Goal: Information Seeking & Learning: Check status

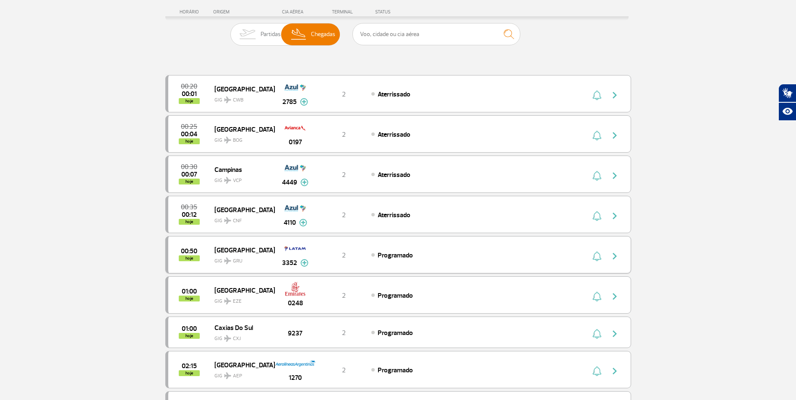
scroll to position [210, 0]
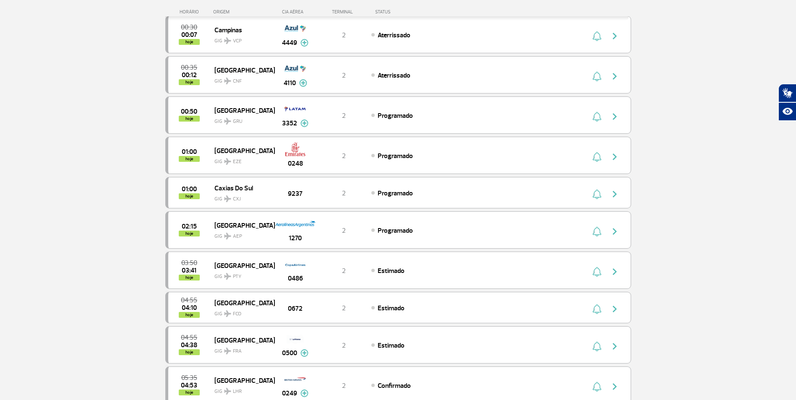
click at [700, 226] on section "Página Inicial > Voos > Painel de Voos Painel de Voos Partidas Chegadas 00:20 0…" at bounding box center [398, 318] width 796 height 972
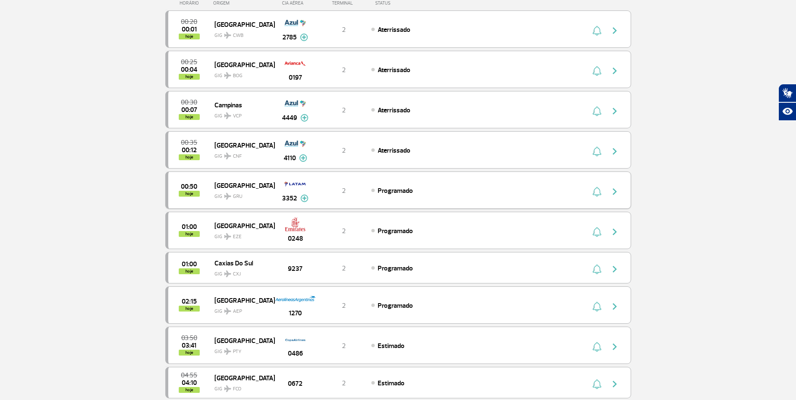
scroll to position [0, 0]
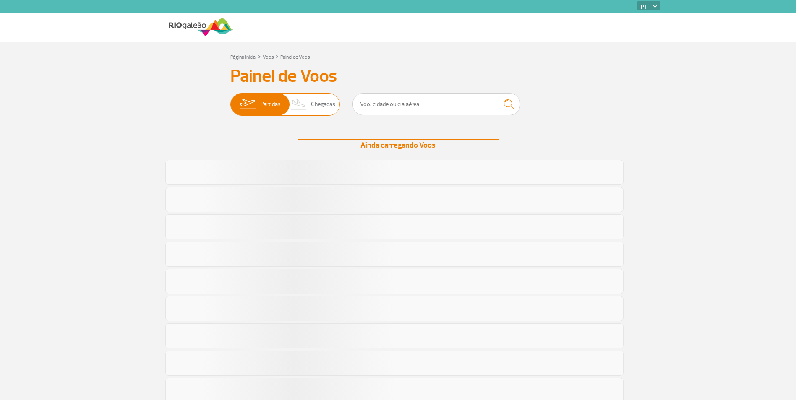
click at [313, 108] on span "Chegadas" at bounding box center [323, 105] width 24 height 22
click at [230, 100] on input "Partidas Chegadas" at bounding box center [230, 100] width 0 height 0
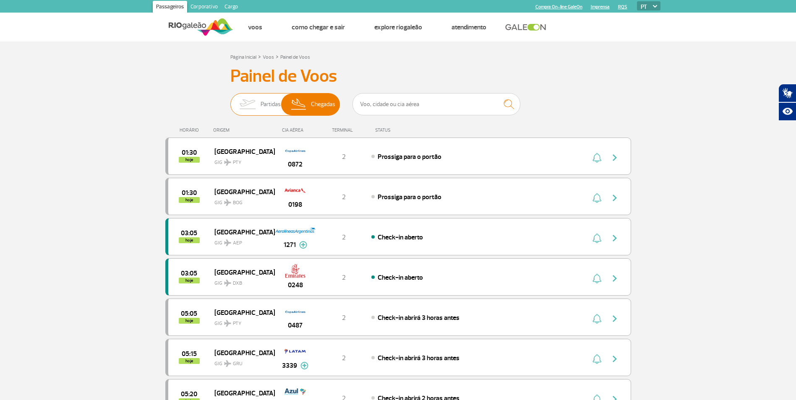
click at [266, 101] on span "Partidas" at bounding box center [270, 105] width 20 height 22
click at [230, 100] on input "Partidas Chegadas" at bounding box center [230, 100] width 0 height 0
click at [296, 107] on img at bounding box center [298, 105] width 25 height 22
click at [230, 100] on input "Partidas Chegadas" at bounding box center [230, 100] width 0 height 0
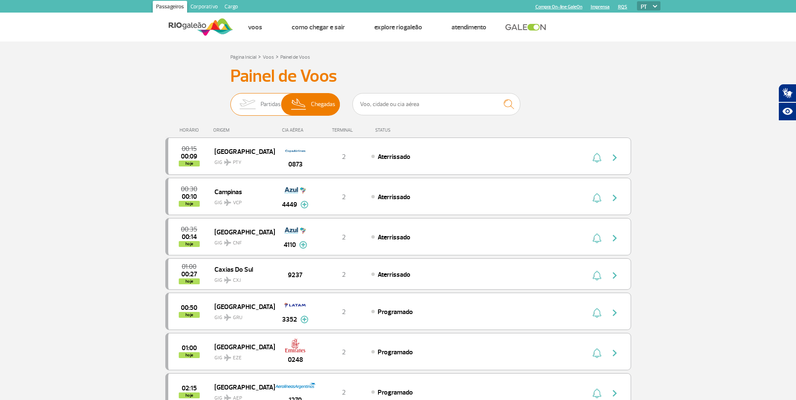
click at [250, 101] on img at bounding box center [247, 105] width 26 height 22
click at [230, 100] on input "Partidas Chegadas" at bounding box center [230, 100] width 0 height 0
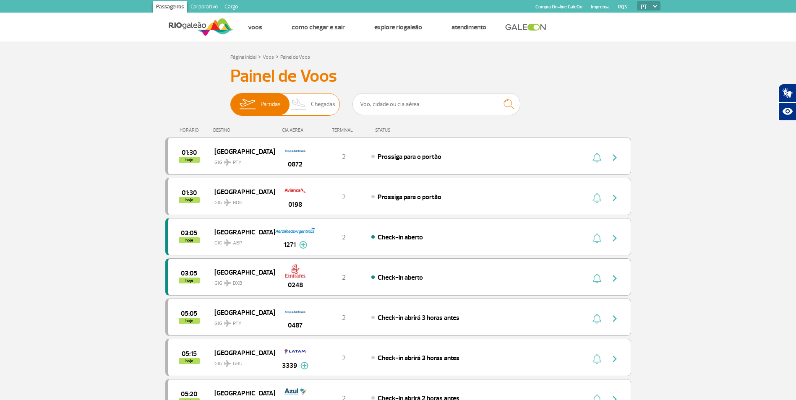
click at [310, 102] on img at bounding box center [298, 105] width 25 height 22
click at [230, 100] on input "Partidas Chegadas" at bounding box center [230, 100] width 0 height 0
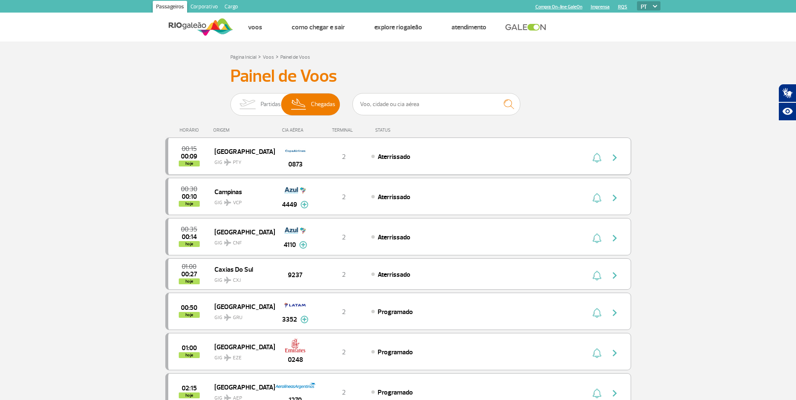
drag, startPoint x: 424, startPoint y: 158, endPoint x: 360, endPoint y: 152, distance: 64.4
click at [360, 152] on div "00:15 00:09 hoje Panama GIG PTY 0873 2 Aterrissado" at bounding box center [397, 156] width 465 height 37
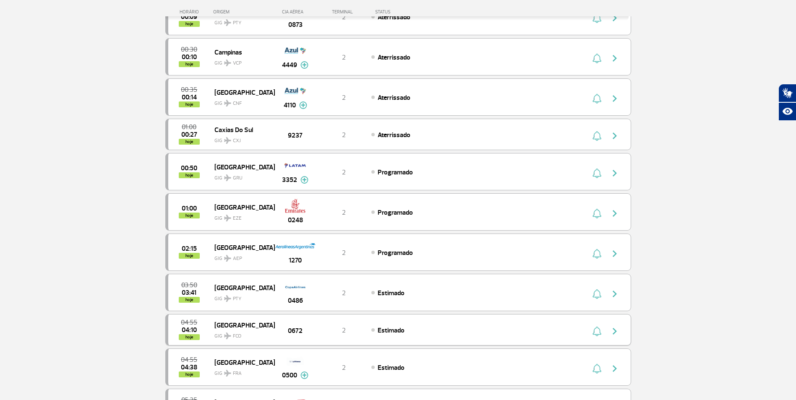
scroll to position [168, 0]
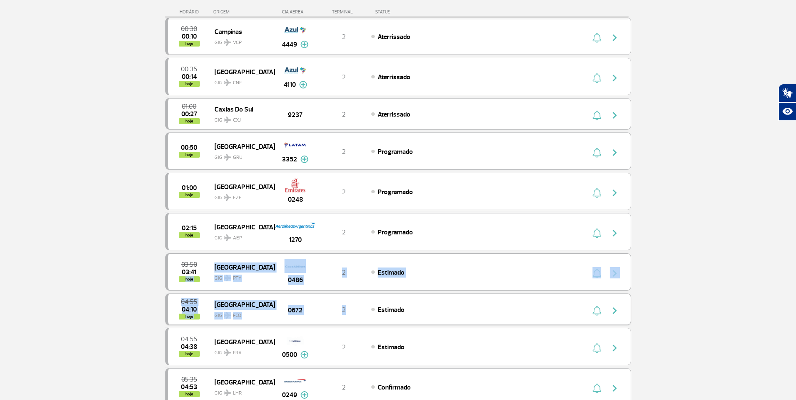
drag, startPoint x: 148, startPoint y: 283, endPoint x: 369, endPoint y: 309, distance: 222.6
click at [369, 309] on section "Página Inicial > Voos > Painel de Voos Painel de Voos Partidas Chegadas 00:15 0…" at bounding box center [398, 360] width 796 height 972
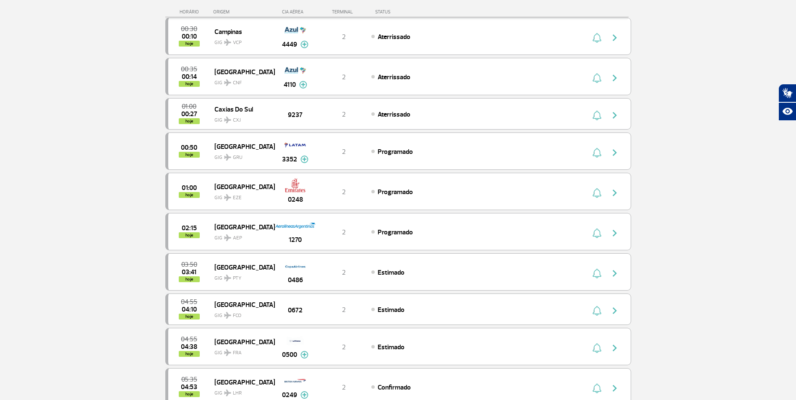
click at [59, 192] on section "Página Inicial > Voos > Painel de Voos Painel de Voos Partidas Chegadas 00:15 0…" at bounding box center [398, 360] width 796 height 972
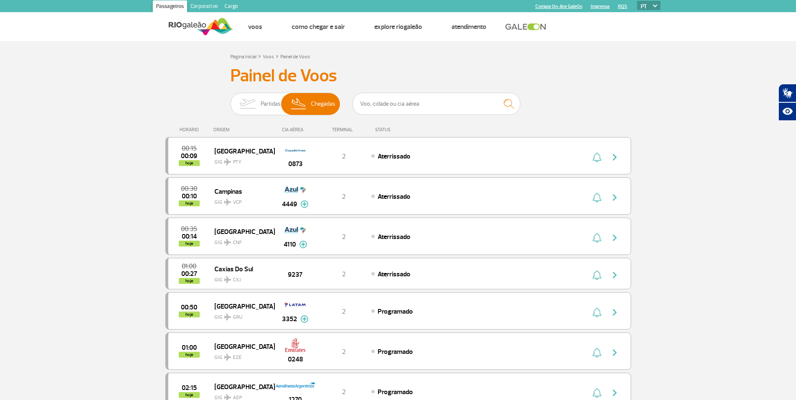
scroll to position [0, 0]
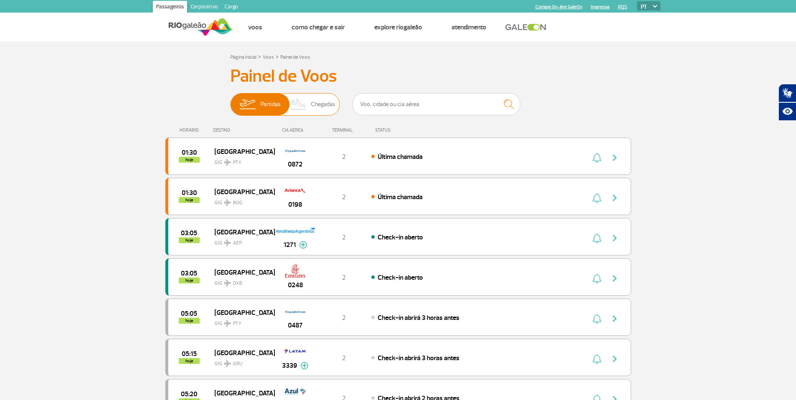
click at [318, 111] on span "Chegadas" at bounding box center [323, 105] width 24 height 22
click at [230, 100] on input "Partidas Chegadas" at bounding box center [230, 100] width 0 height 0
click at [309, 109] on img at bounding box center [298, 105] width 25 height 22
click at [230, 100] on input "Partidas Chegadas" at bounding box center [230, 100] width 0 height 0
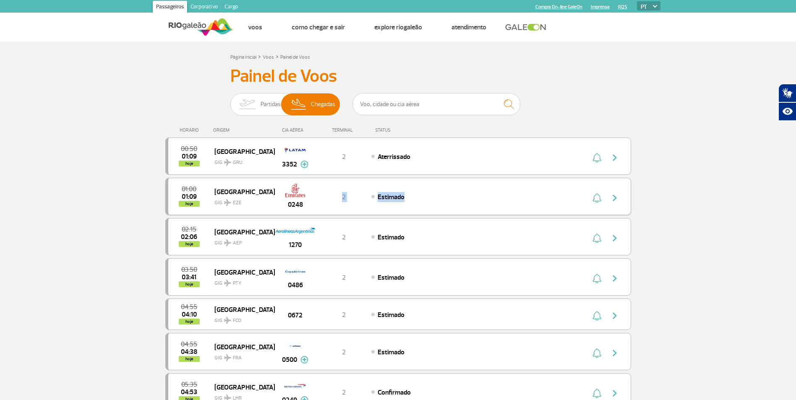
drag, startPoint x: 400, startPoint y: 197, endPoint x: 341, endPoint y: 193, distance: 59.3
click at [341, 193] on div "01:00 01:09 hoje [GEOGRAPHIC_DATA] GIG EZE 0248 2 Estimado" at bounding box center [397, 196] width 465 height 37
click at [572, 124] on div "HORÁRIO ORIGEM CIA AÉREA TERMINAL STATUS" at bounding box center [397, 126] width 465 height 16
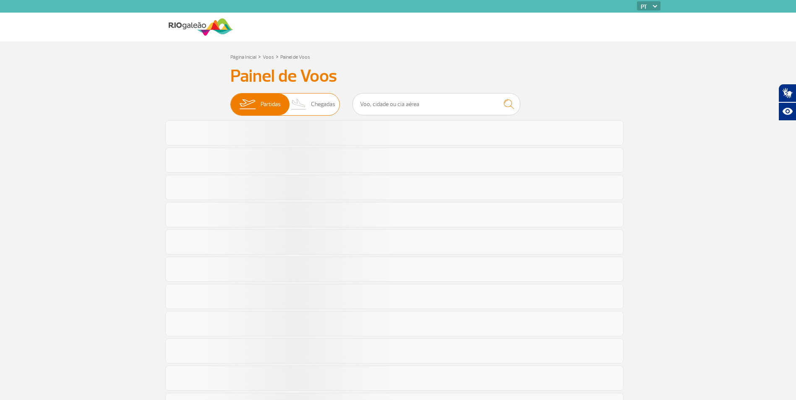
click at [326, 113] on span "Chegadas" at bounding box center [323, 105] width 24 height 22
click at [230, 100] on input "Partidas Chegadas" at bounding box center [230, 100] width 0 height 0
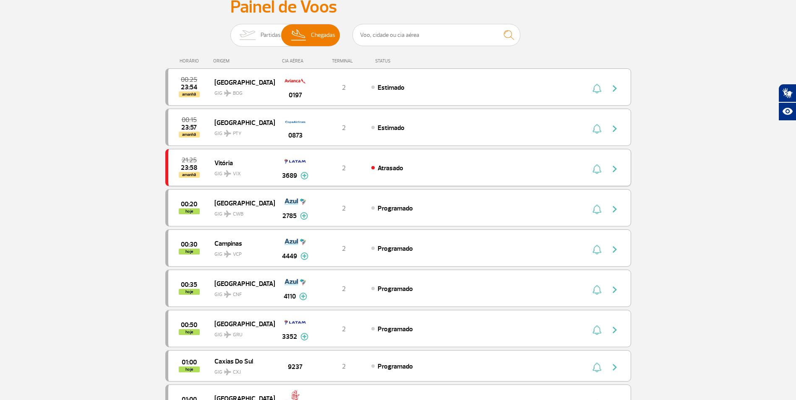
scroll to position [84, 0]
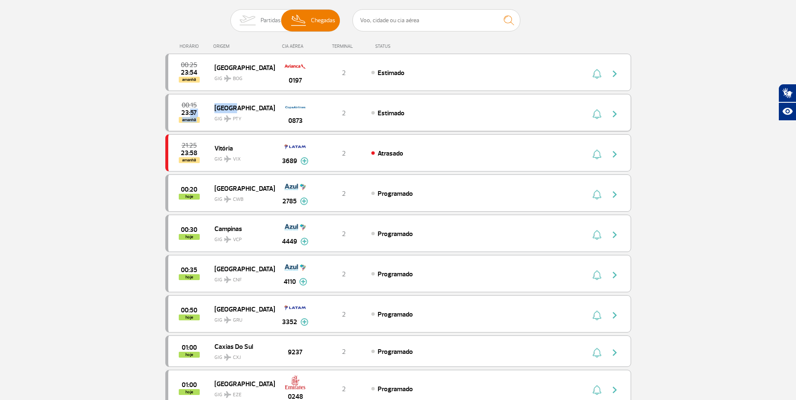
drag, startPoint x: 244, startPoint y: 105, endPoint x: 207, endPoint y: 106, distance: 37.3
click at [203, 107] on div "00:15 23:57 amanhã Panama GIG PTY 0873 2 Estimado" at bounding box center [397, 112] width 465 height 37
drag, startPoint x: 207, startPoint y: 106, endPoint x: 247, endPoint y: 106, distance: 39.8
click at [247, 106] on span "[GEOGRAPHIC_DATA]" at bounding box center [241, 107] width 54 height 11
